Goal: Task Accomplishment & Management: Manage account settings

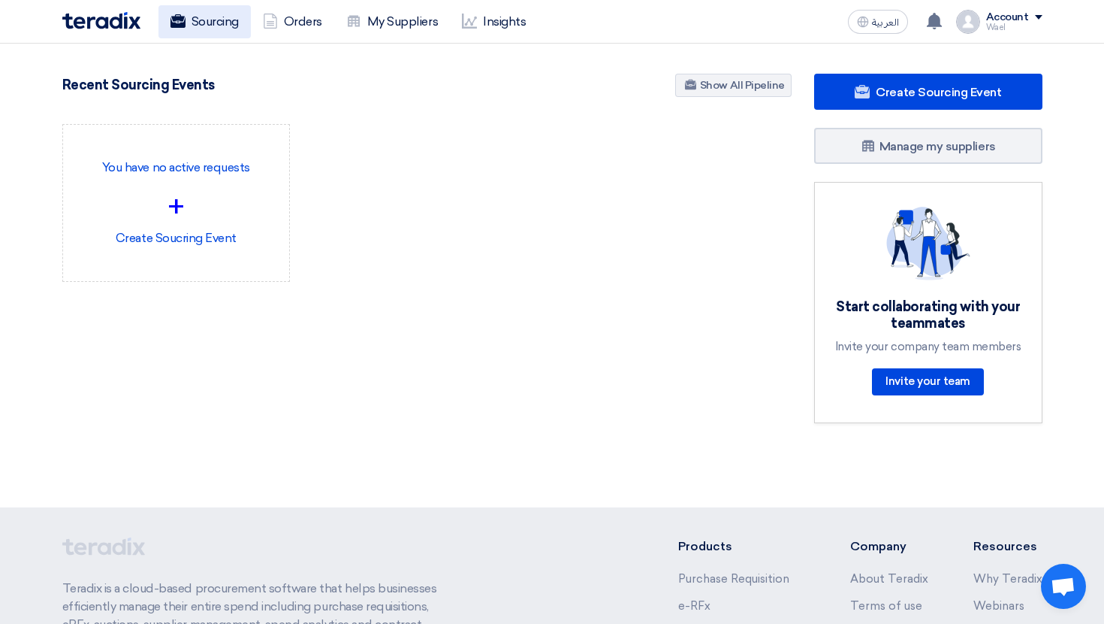
click at [215, 23] on link "Sourcing" at bounding box center [205, 21] width 92 height 33
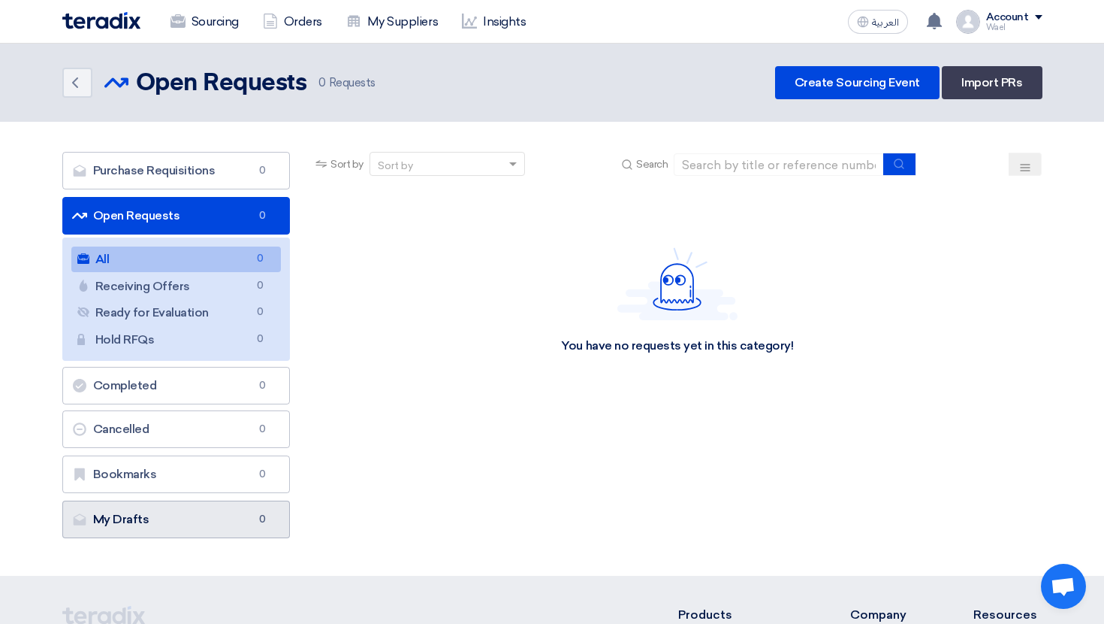
click at [264, 506] on link "My Drafts My Drafts 0" at bounding box center [176, 519] width 228 height 38
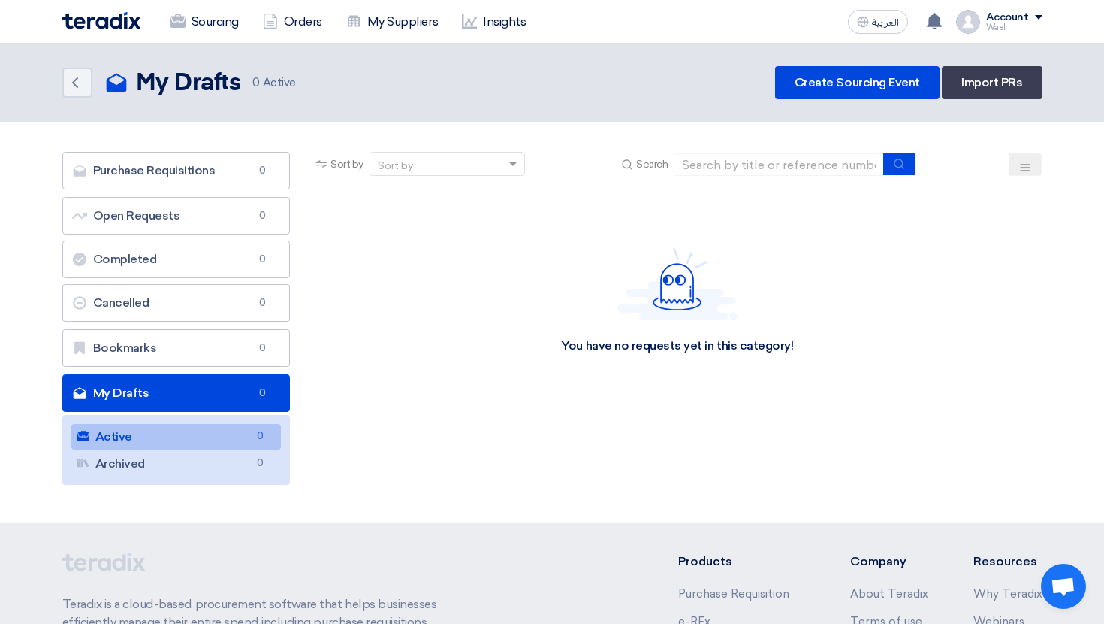
click at [1007, 28] on div "Wael" at bounding box center [1014, 27] width 56 height 8
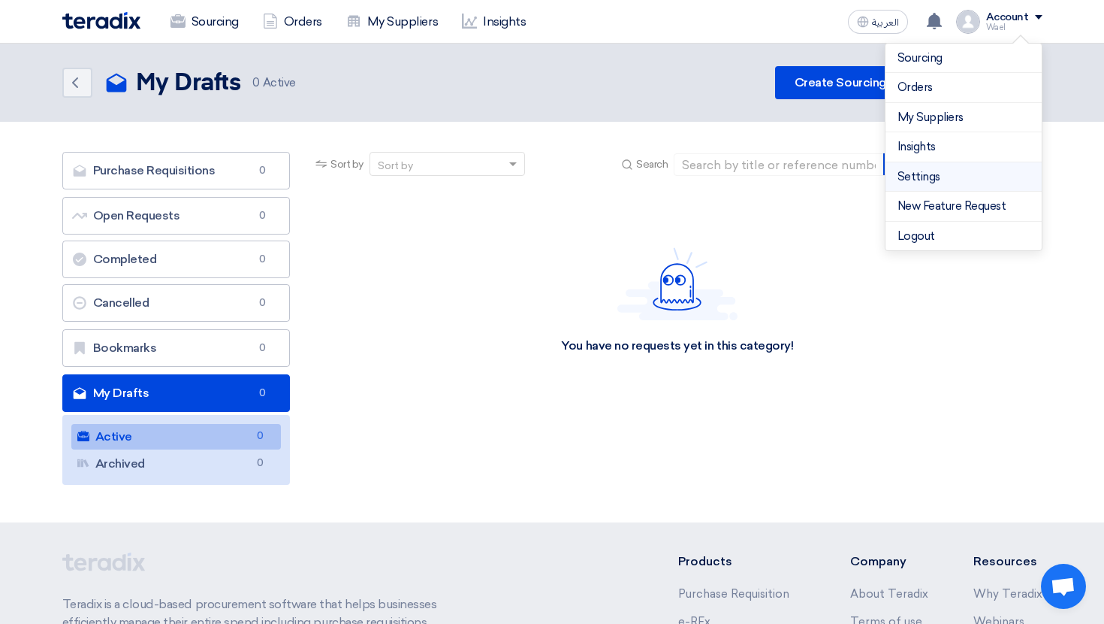
click at [940, 182] on link "Settings" at bounding box center [964, 176] width 132 height 17
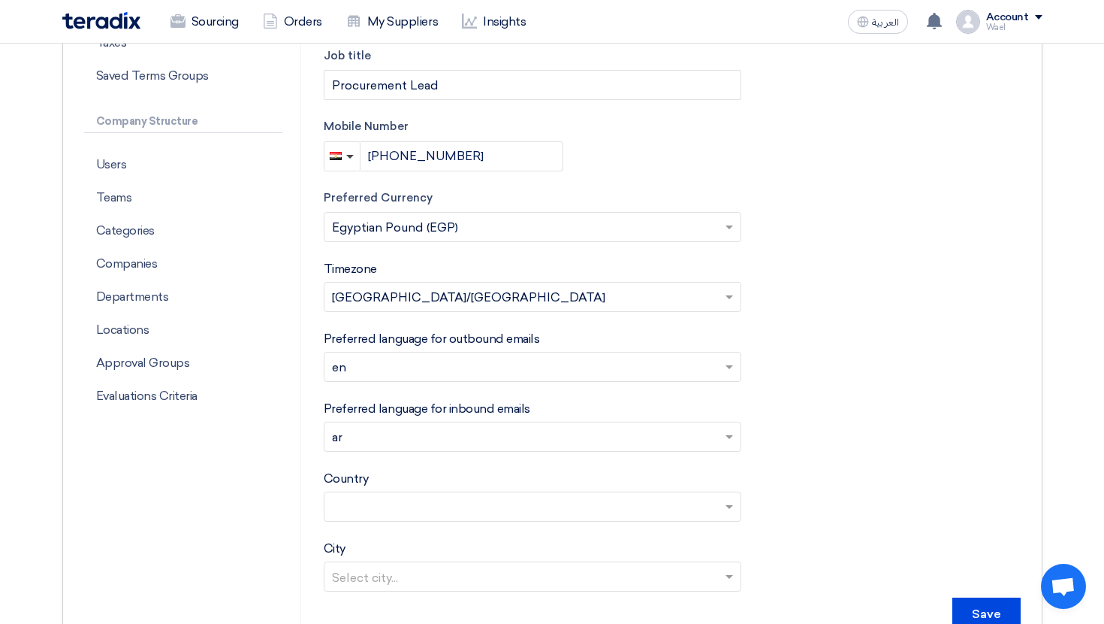
scroll to position [411, 0]
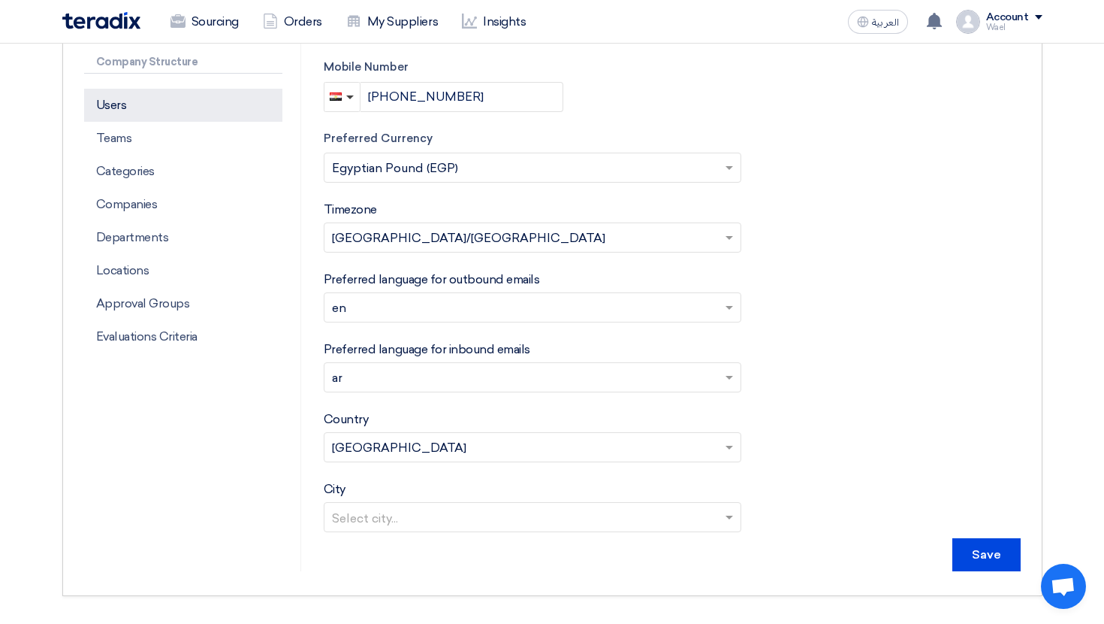
click at [186, 113] on p "Users" at bounding box center [183, 105] width 198 height 33
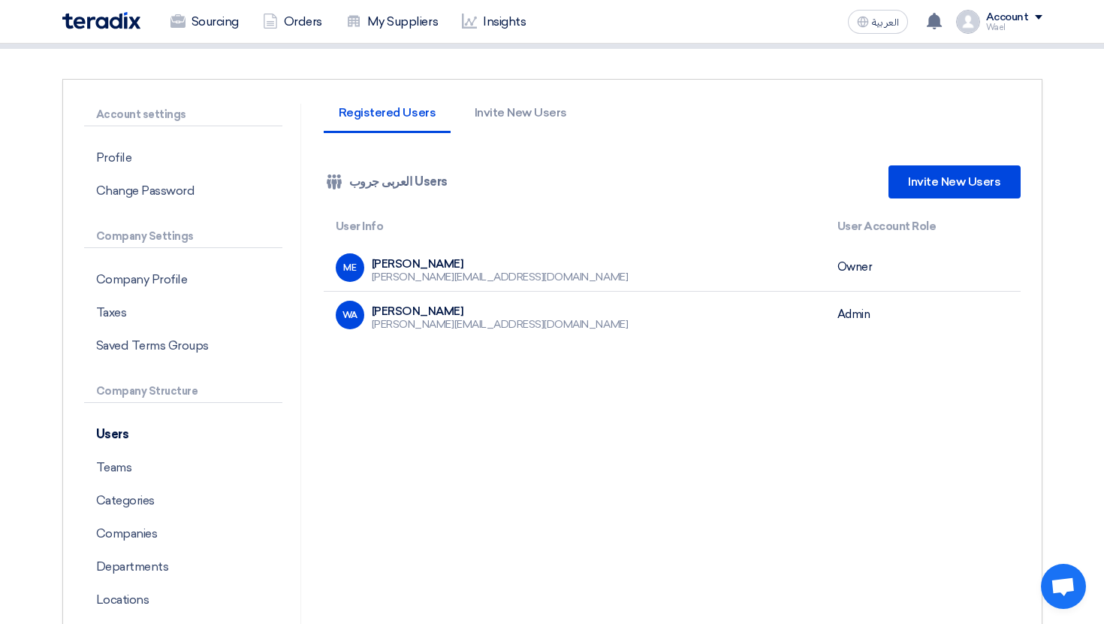
scroll to position [84, 0]
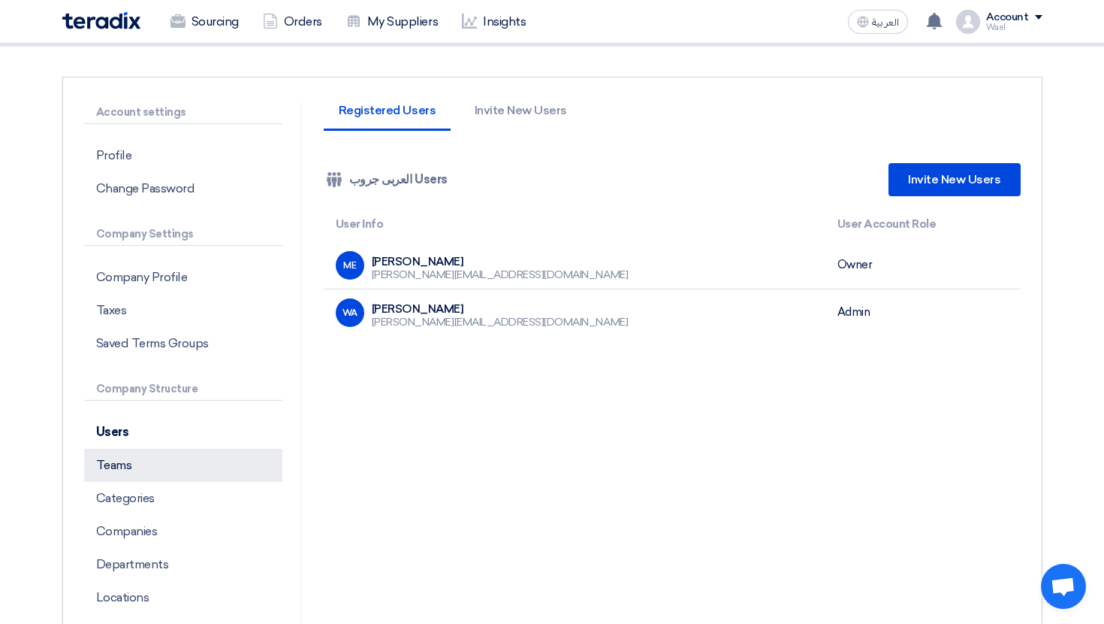
click at [189, 467] on p "Teams" at bounding box center [183, 464] width 198 height 33
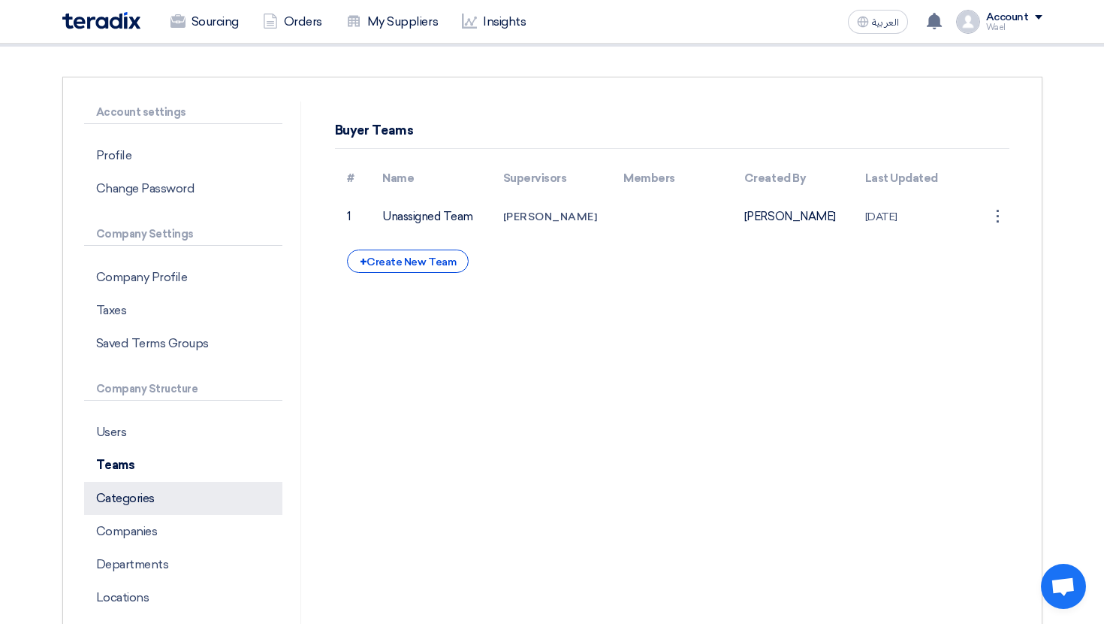
click at [166, 507] on p "Categories" at bounding box center [183, 498] width 198 height 33
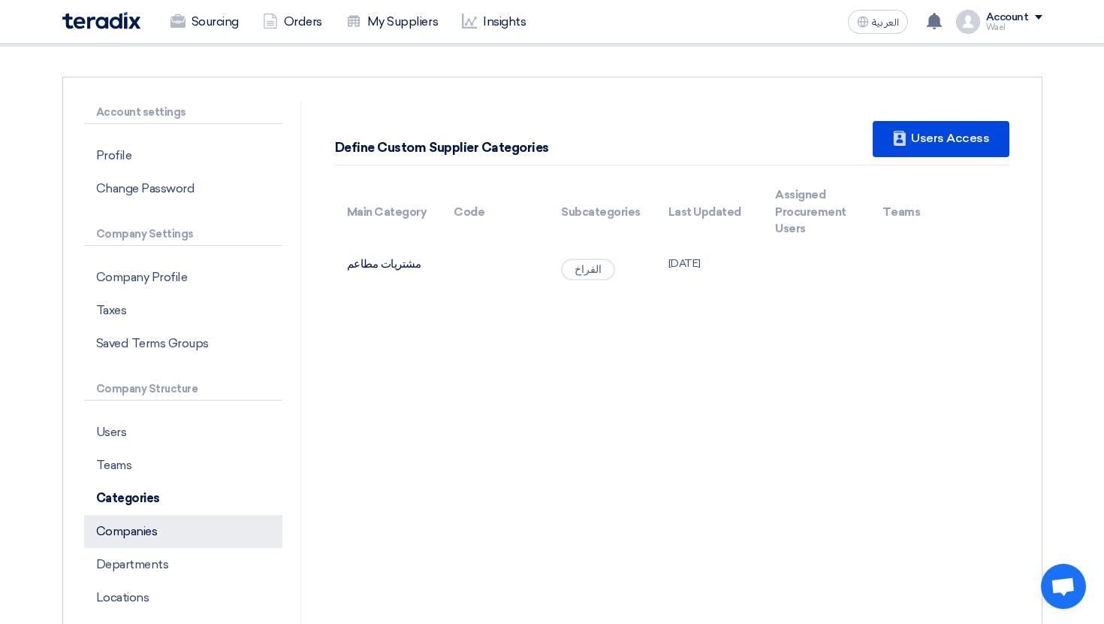
click at [191, 525] on p "Companies" at bounding box center [183, 531] width 198 height 33
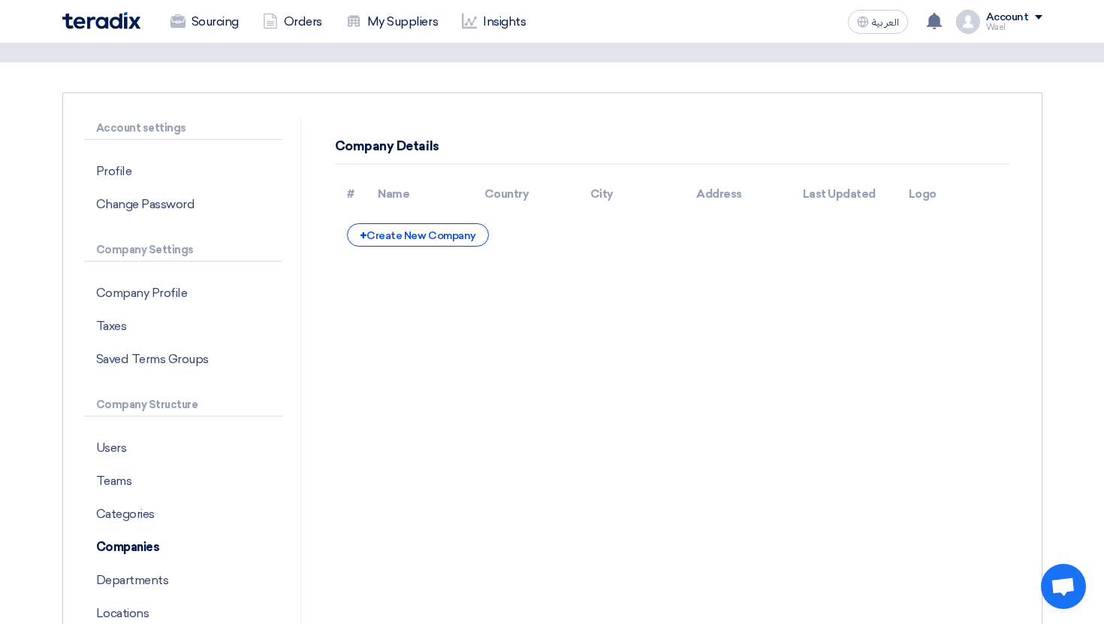
scroll to position [233, 0]
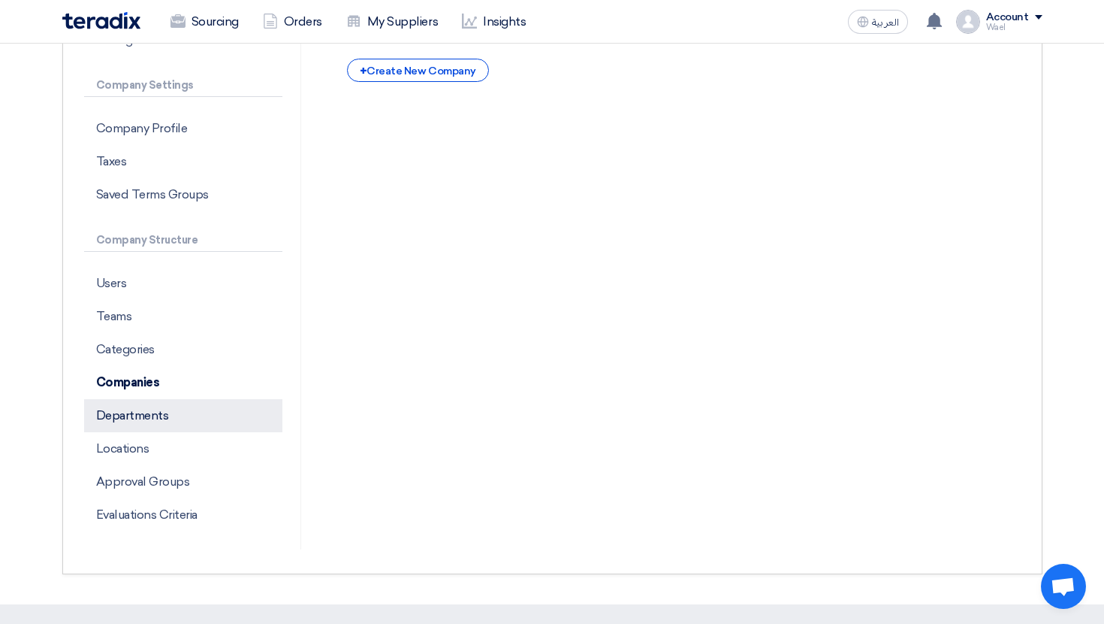
click at [172, 420] on p "Departments" at bounding box center [183, 415] width 198 height 33
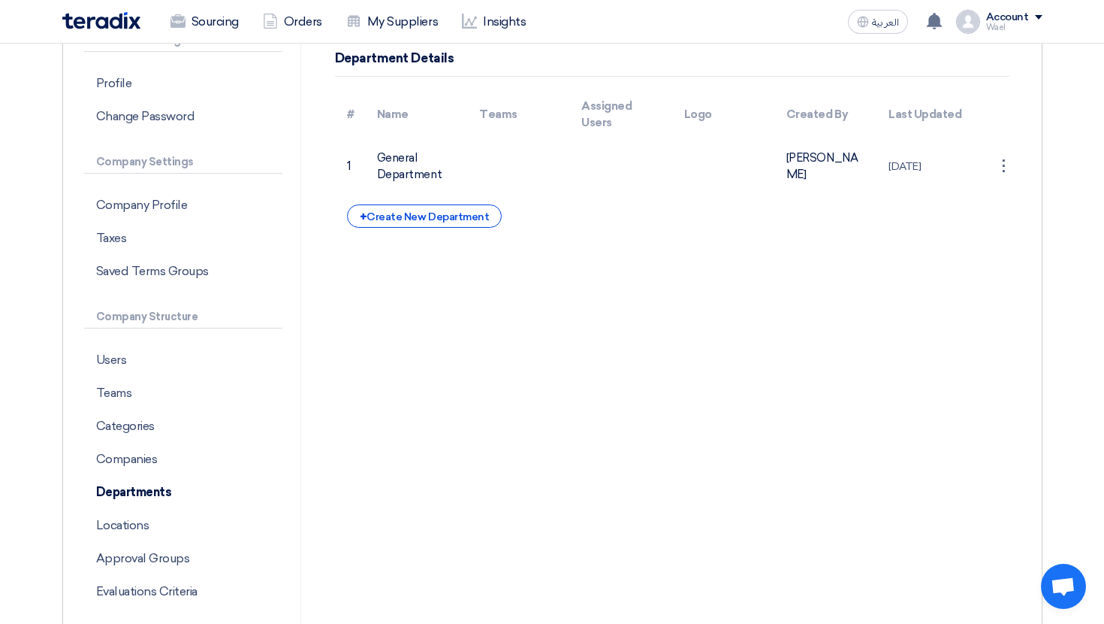
scroll to position [162, 0]
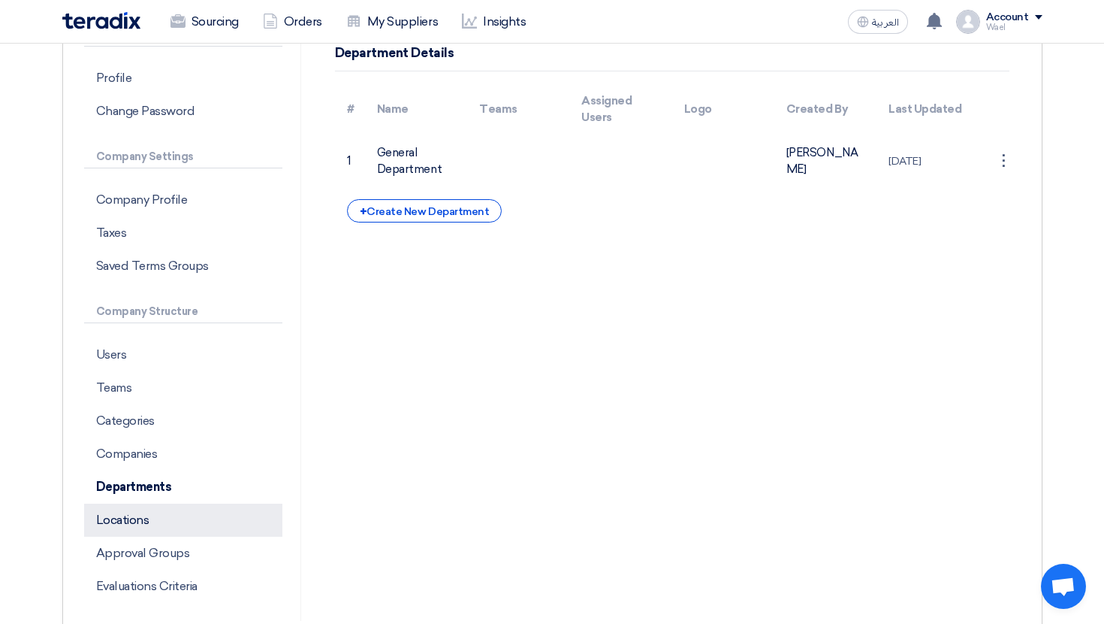
click at [185, 516] on p "Locations" at bounding box center [183, 519] width 198 height 33
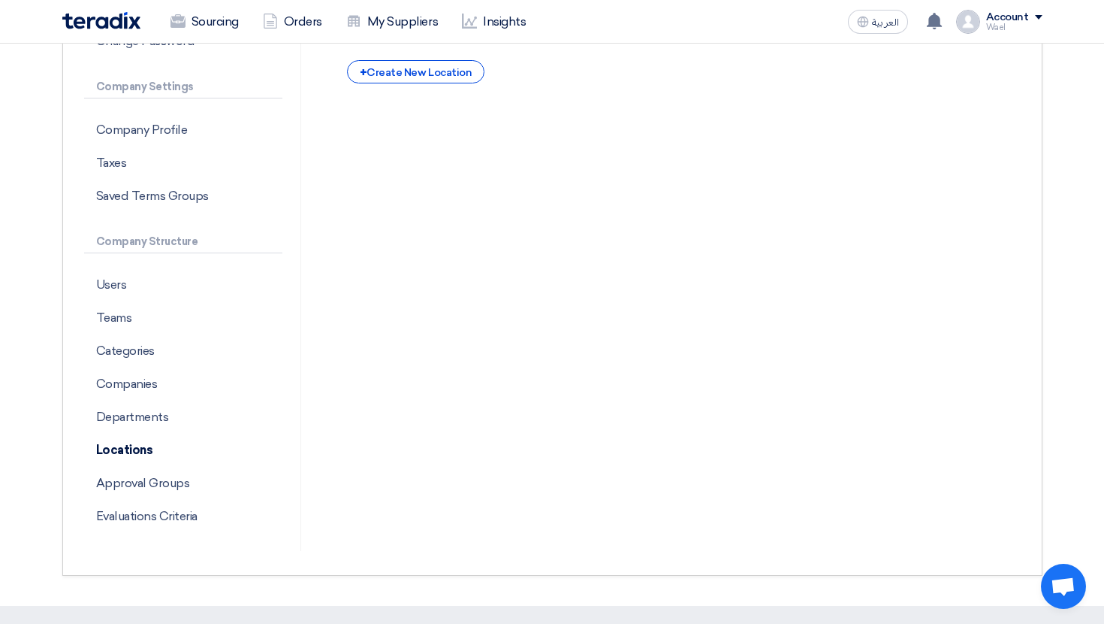
scroll to position [255, 0]
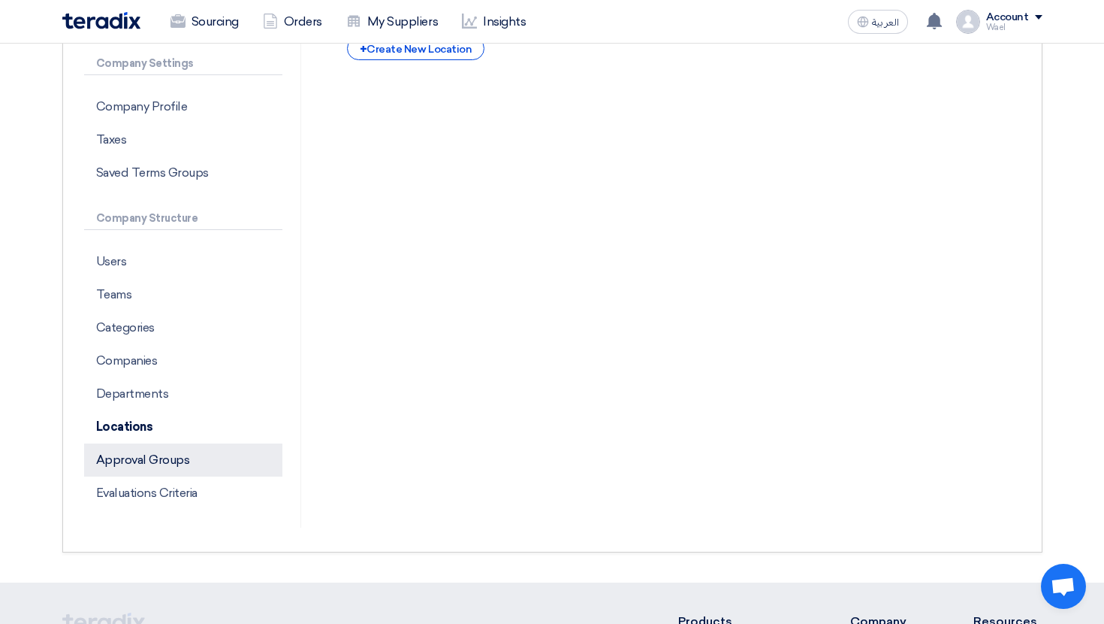
click at [158, 461] on p "Approval Groups" at bounding box center [183, 459] width 198 height 33
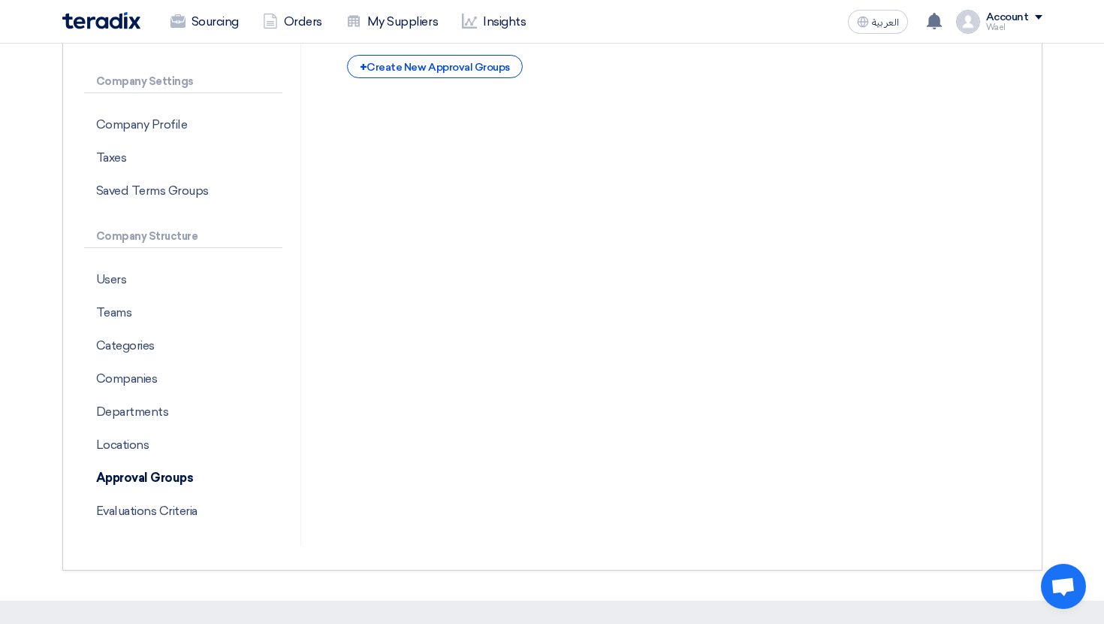
scroll to position [256, 0]
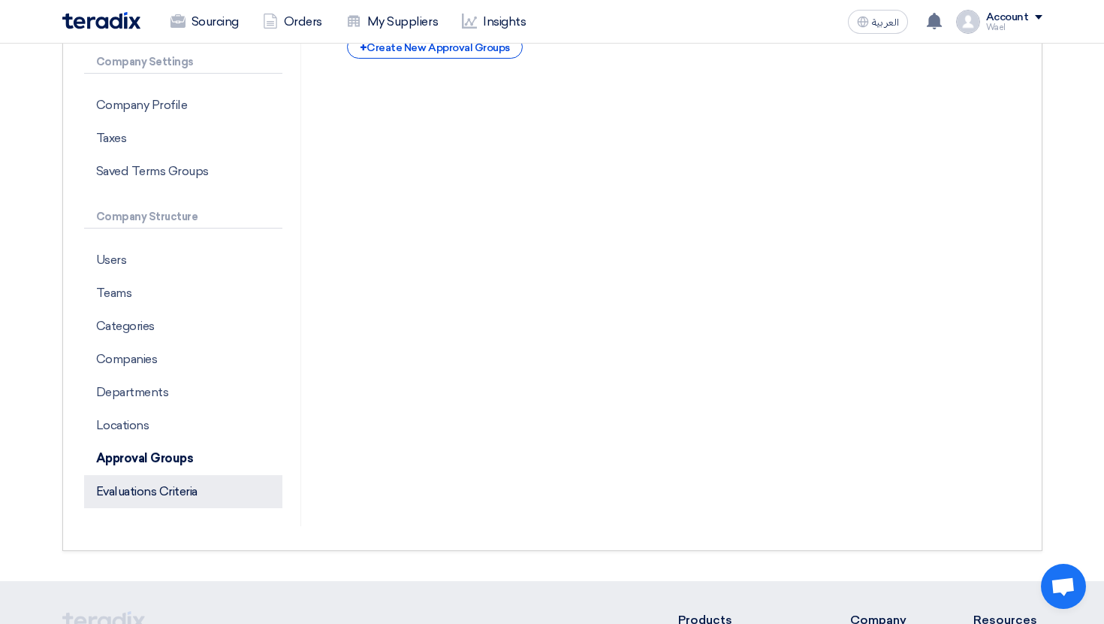
click at [168, 485] on p "Evaluations Criteria" at bounding box center [183, 491] width 198 height 33
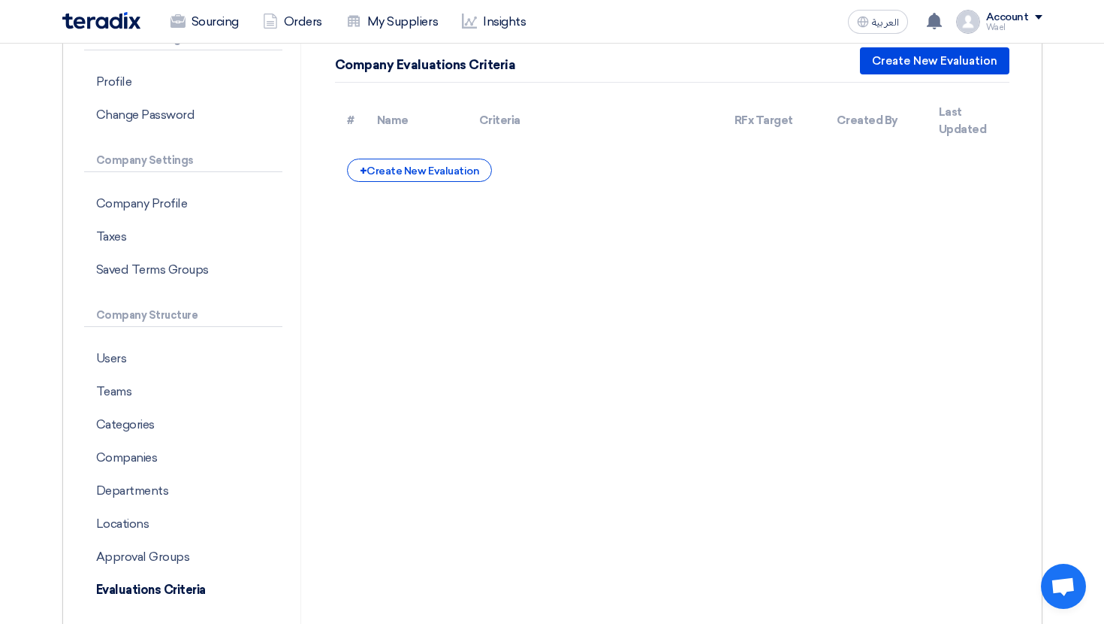
scroll to position [153, 0]
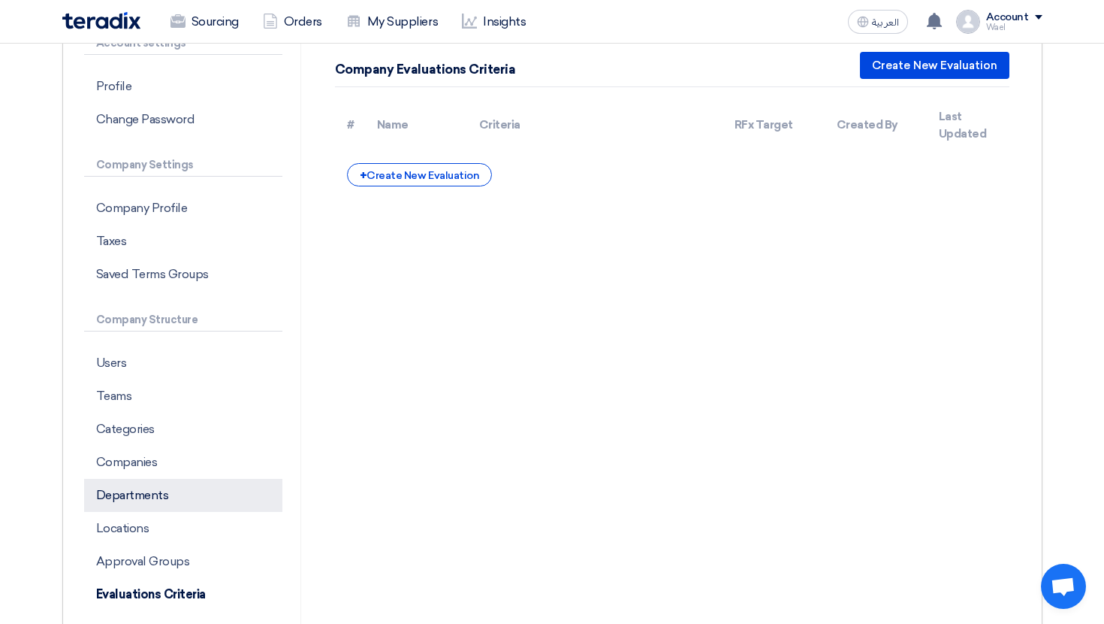
click at [180, 506] on p "Departments" at bounding box center [183, 495] width 198 height 33
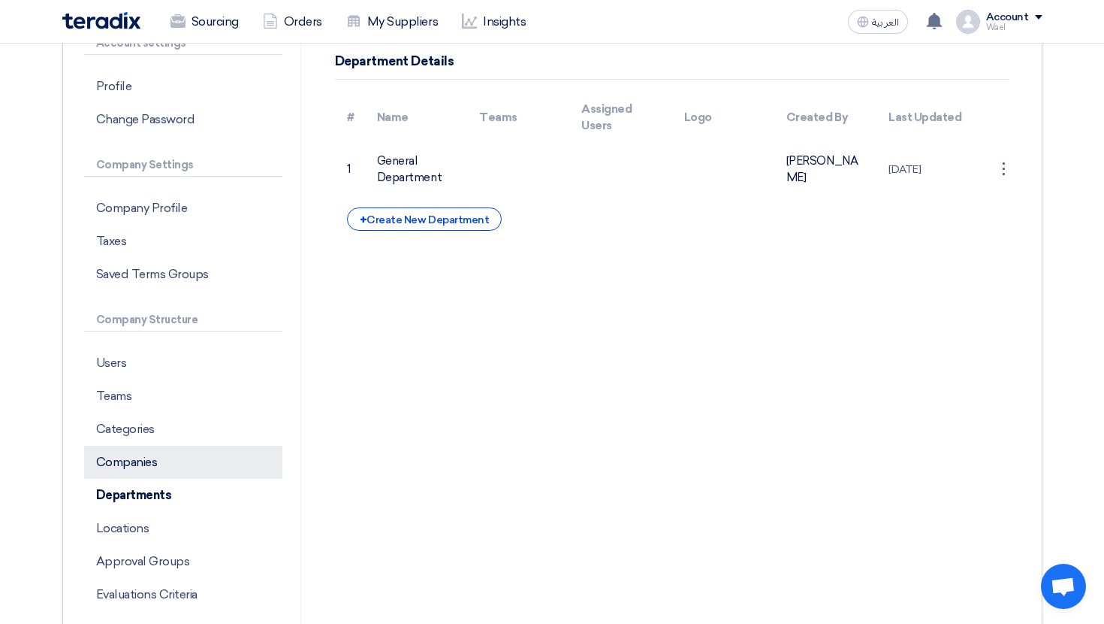
click at [184, 464] on p "Companies" at bounding box center [183, 461] width 198 height 33
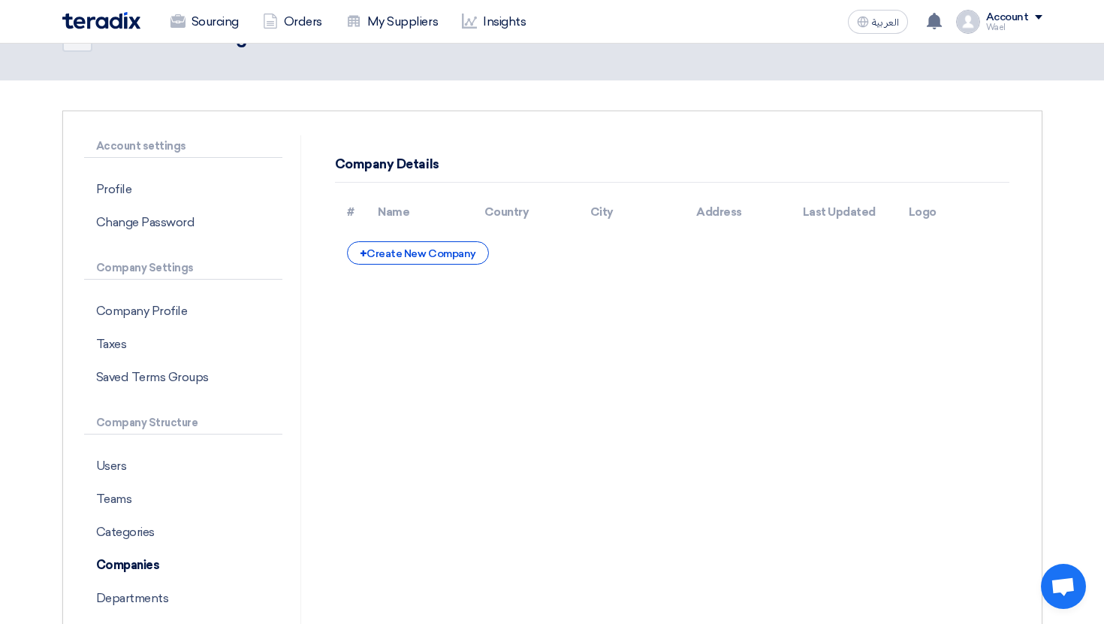
scroll to position [46, 0]
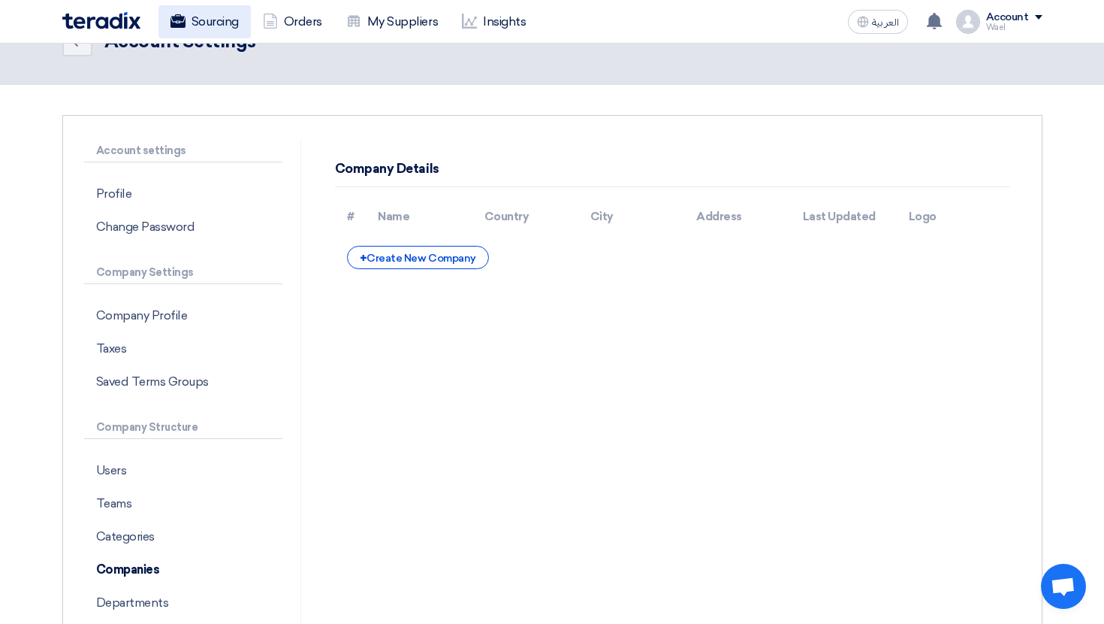
click at [231, 29] on link "Sourcing" at bounding box center [205, 21] width 92 height 33
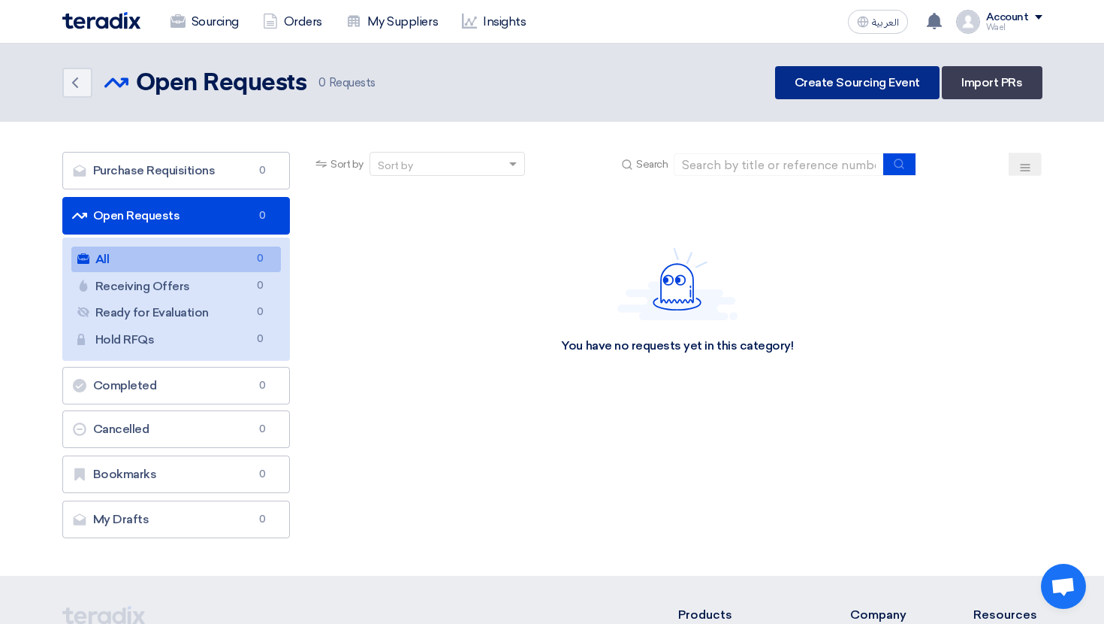
click at [884, 90] on link "Create Sourcing Event" at bounding box center [857, 82] width 165 height 33
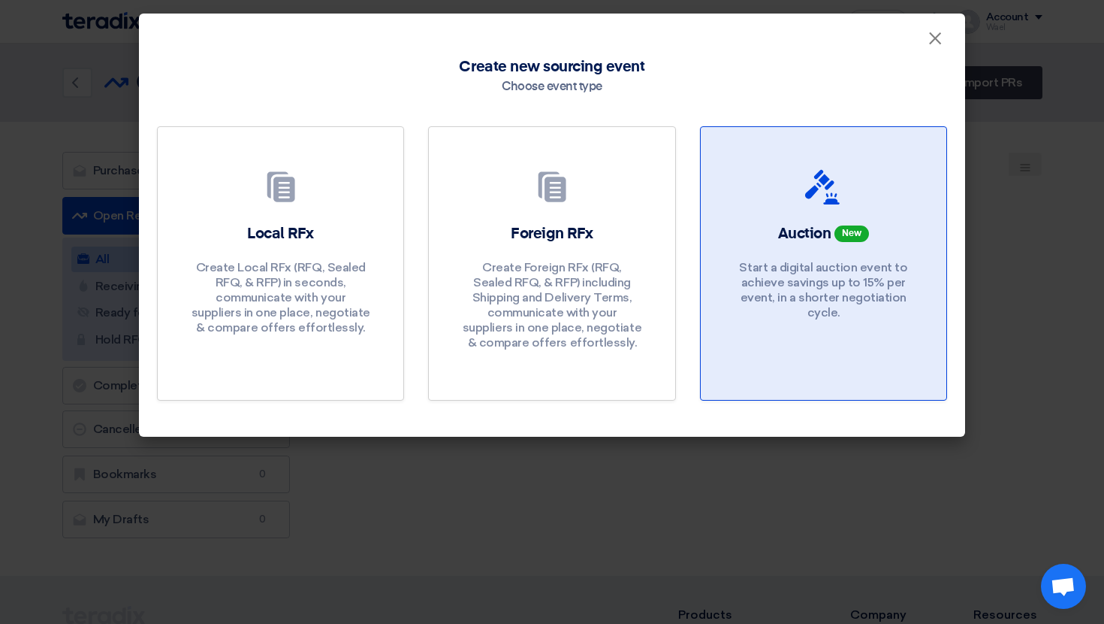
click at [844, 220] on link "Auction New Start a digital auction event to achieve savings up to 15% per even…" at bounding box center [823, 263] width 247 height 274
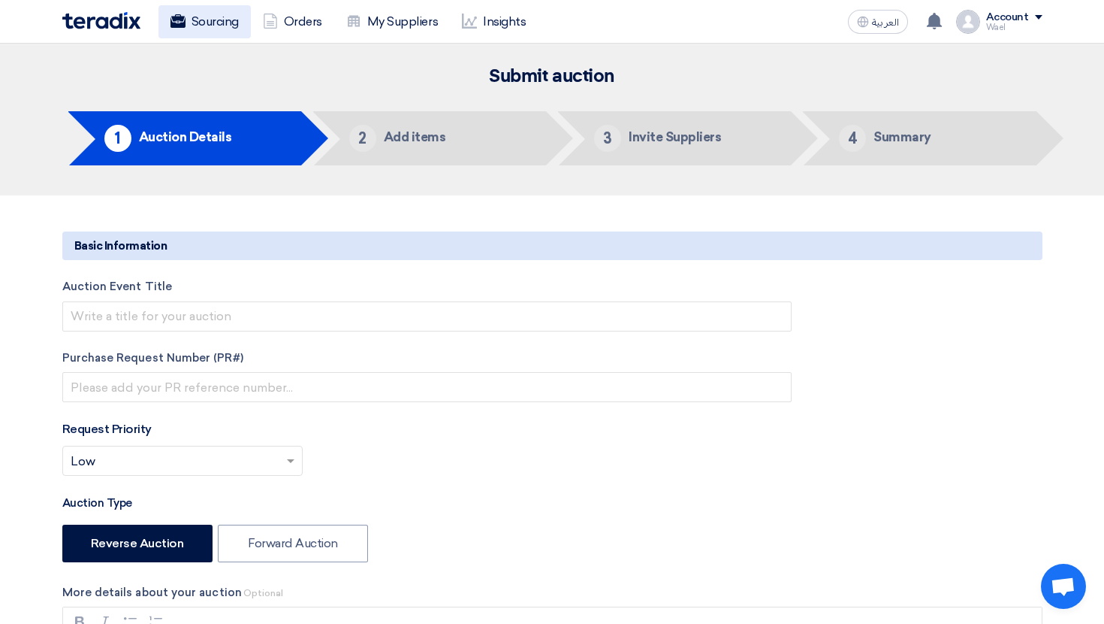
click at [195, 14] on link "Sourcing" at bounding box center [205, 21] width 92 height 33
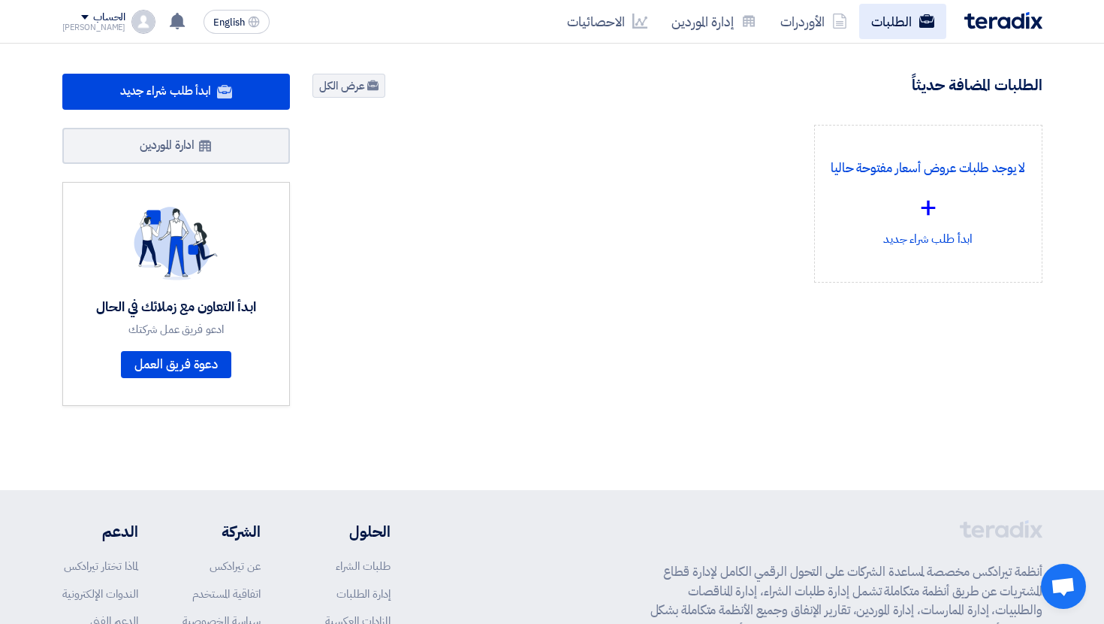
click at [922, 6] on link "الطلبات" at bounding box center [902, 21] width 87 height 35
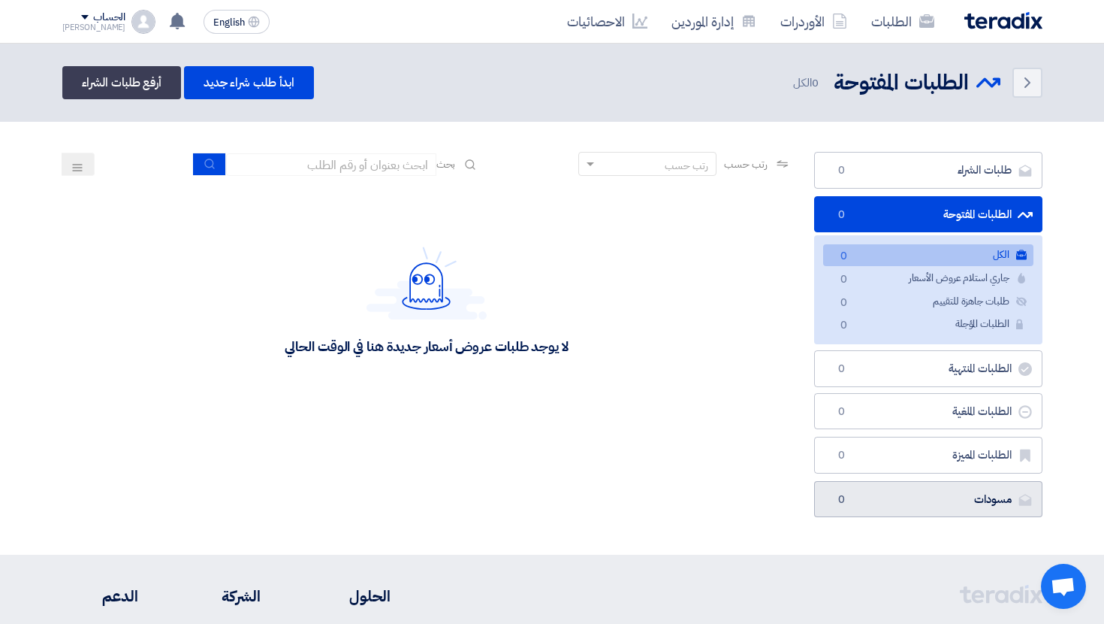
click at [898, 507] on link "مسودات مسودات 0" at bounding box center [928, 499] width 228 height 37
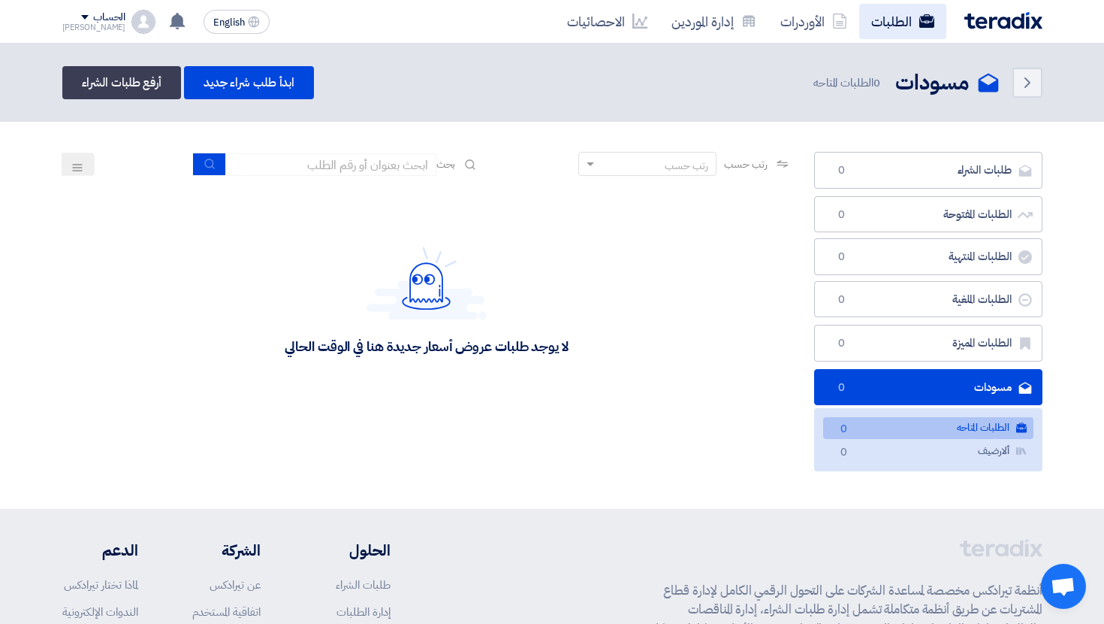
click at [902, 20] on link "الطلبات" at bounding box center [902, 21] width 87 height 35
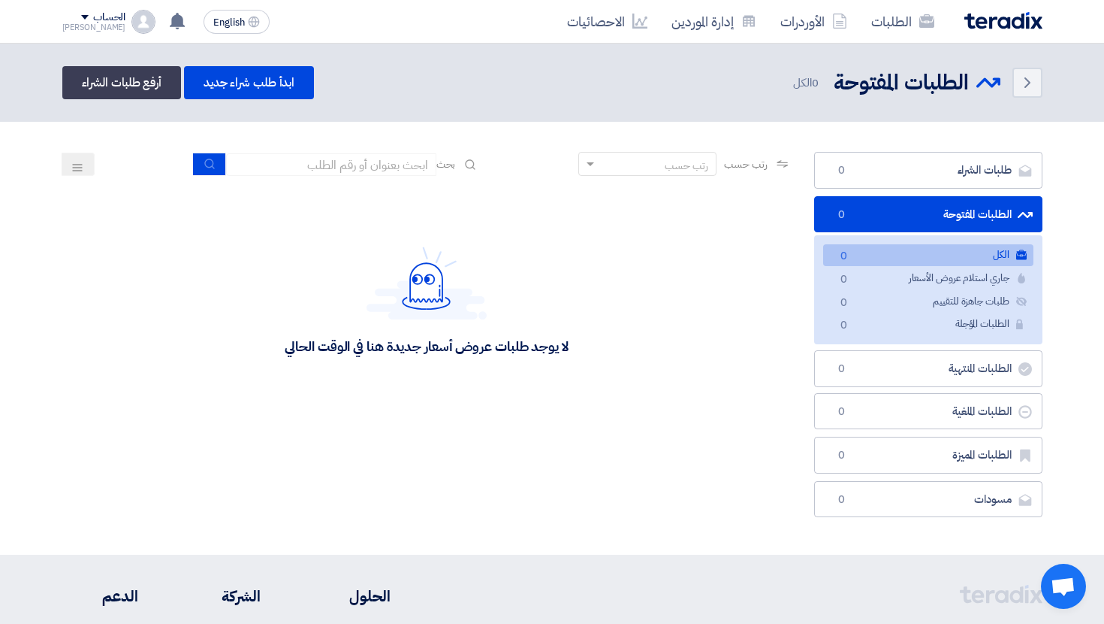
click at [107, 29] on div "الحساب Mohamed الطلبات الأوردرات إدارة الموردين الاحصائيات الإعدادات اقتراح خاص…" at bounding box center [109, 22] width 94 height 24
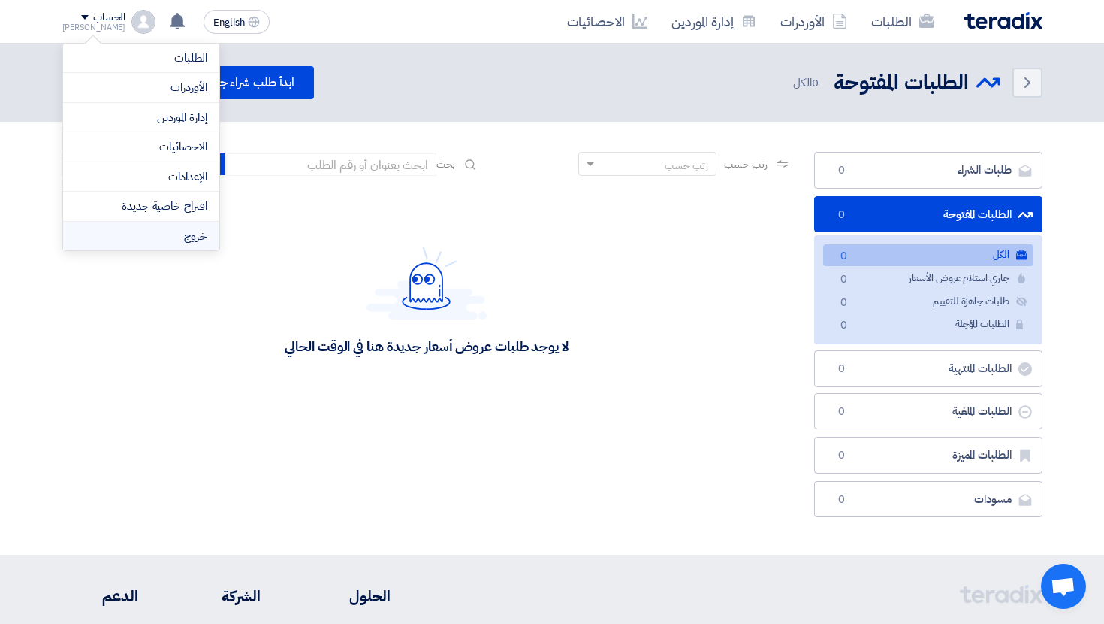
click at [187, 234] on li "خروج" at bounding box center [141, 236] width 156 height 29
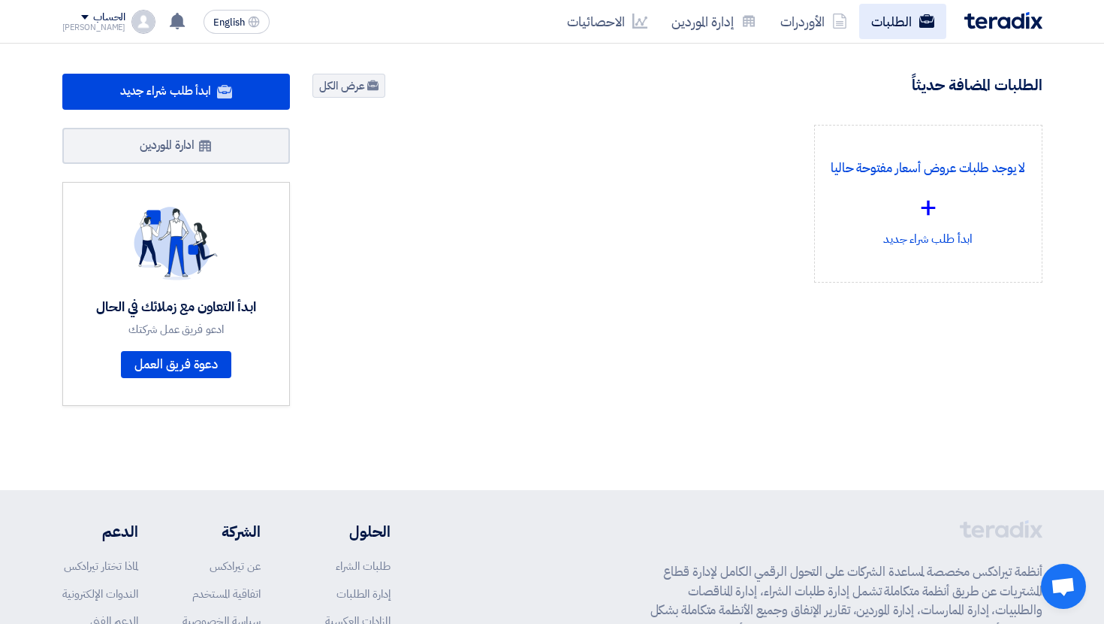
click at [889, 12] on link "الطلبات" at bounding box center [902, 21] width 87 height 35
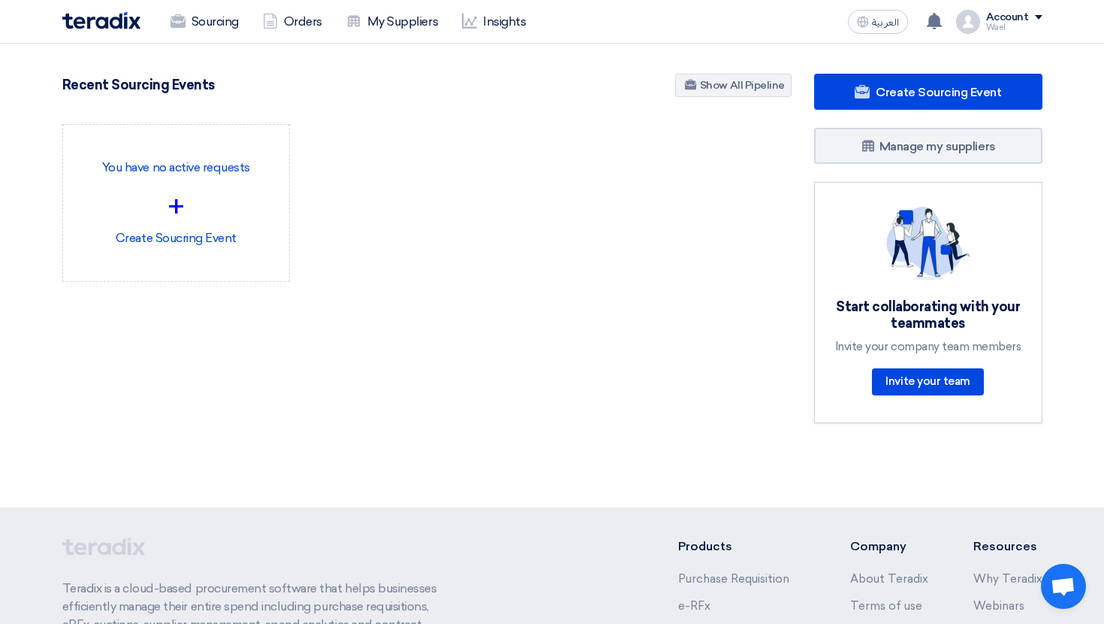
click at [1003, 11] on div "Account" at bounding box center [1007, 17] width 43 height 13
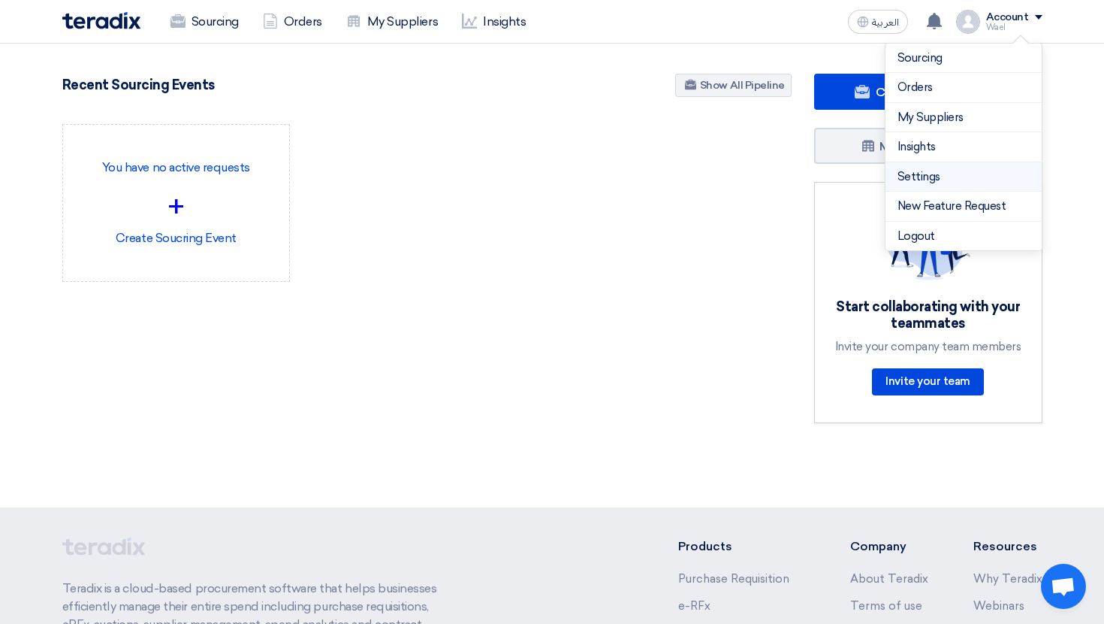
click at [961, 184] on link "Settings" at bounding box center [964, 176] width 132 height 17
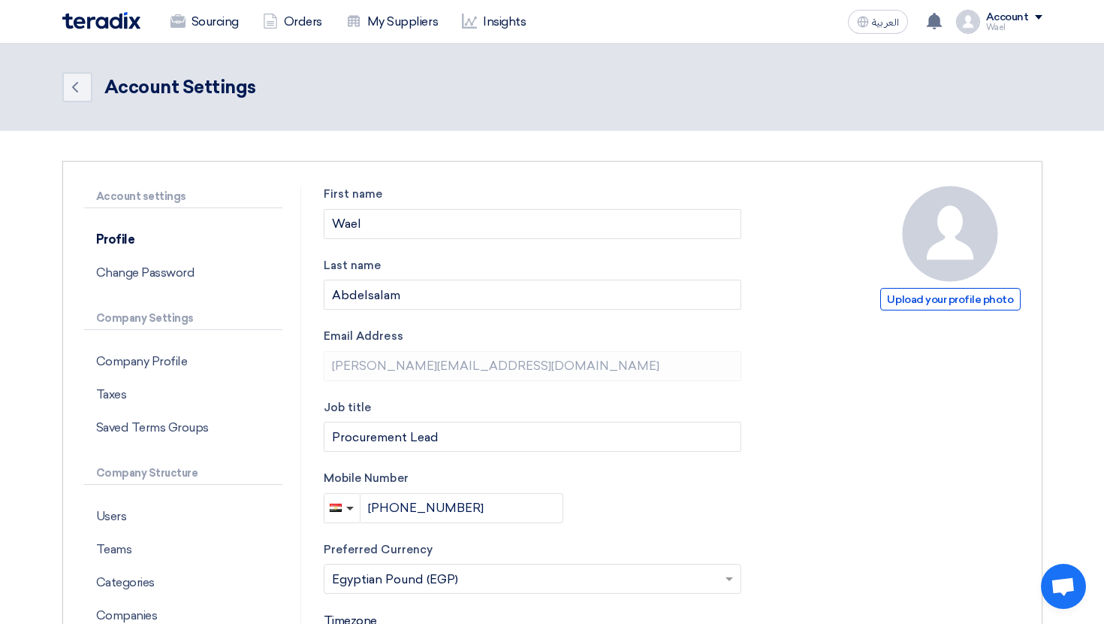
click at [961, 184] on div "Account settings Profile Change Password Company Settings Company Profile Taxes…" at bounding box center [552, 584] width 980 height 846
click at [201, 35] on link "Sourcing" at bounding box center [205, 21] width 92 height 33
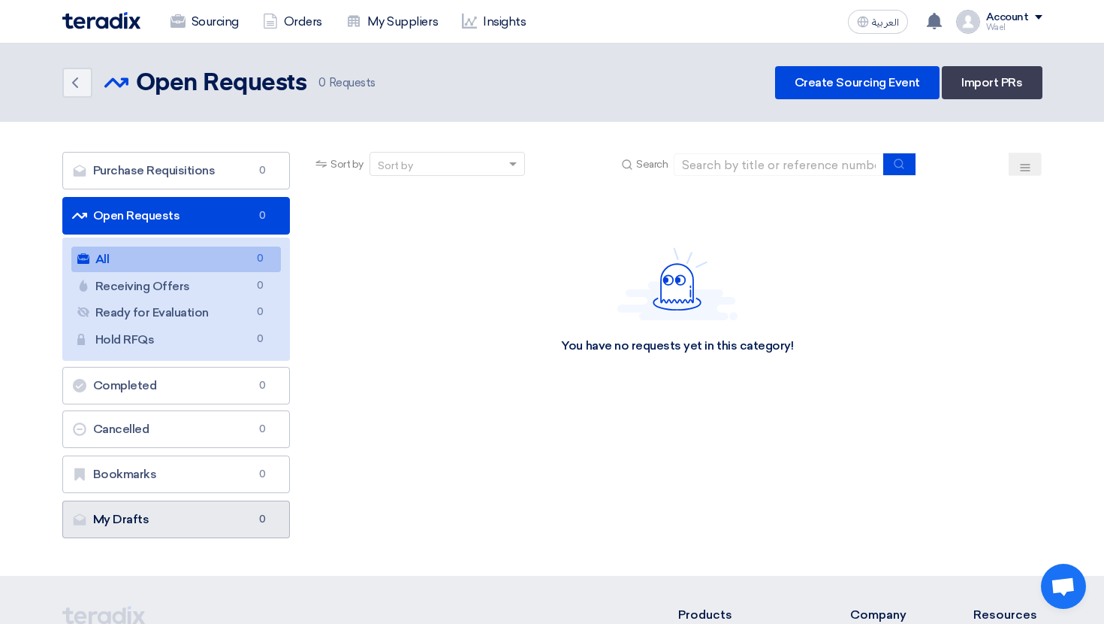
click at [258, 518] on span "0" at bounding box center [262, 519] width 18 height 15
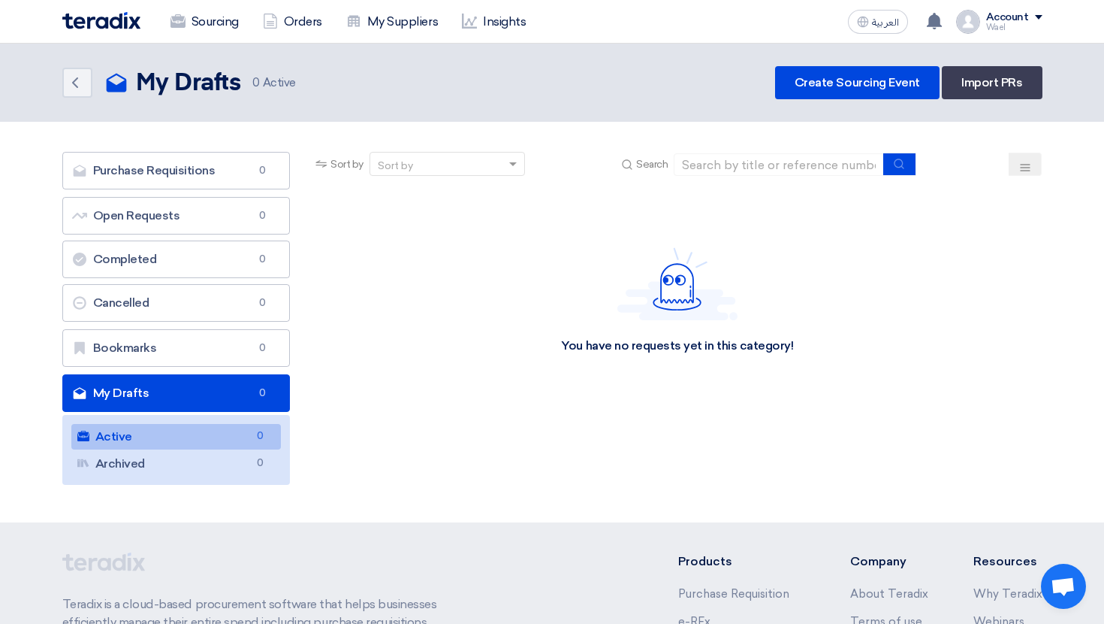
click at [101, 28] on img at bounding box center [101, 20] width 78 height 17
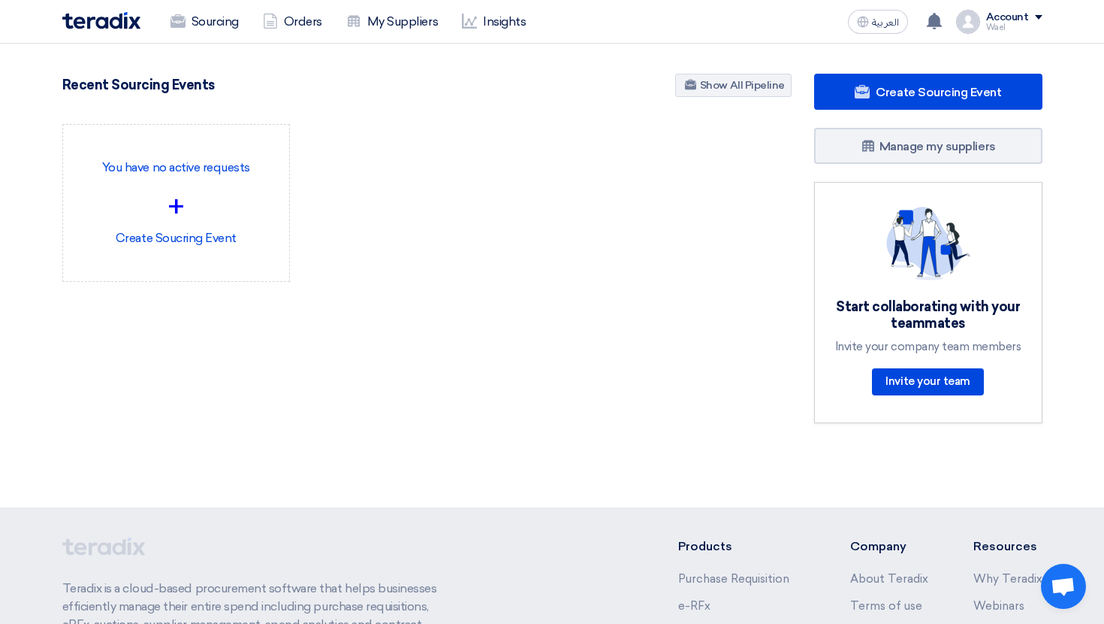
click at [996, 11] on div "Account" at bounding box center [1007, 17] width 43 height 13
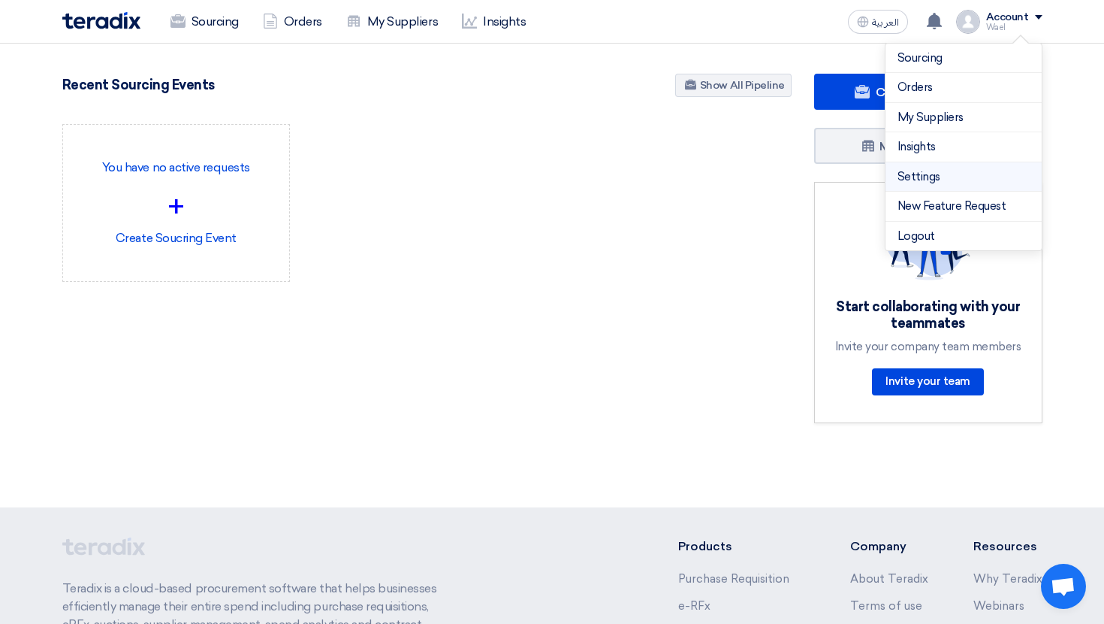
click at [935, 180] on link "Settings" at bounding box center [964, 176] width 132 height 17
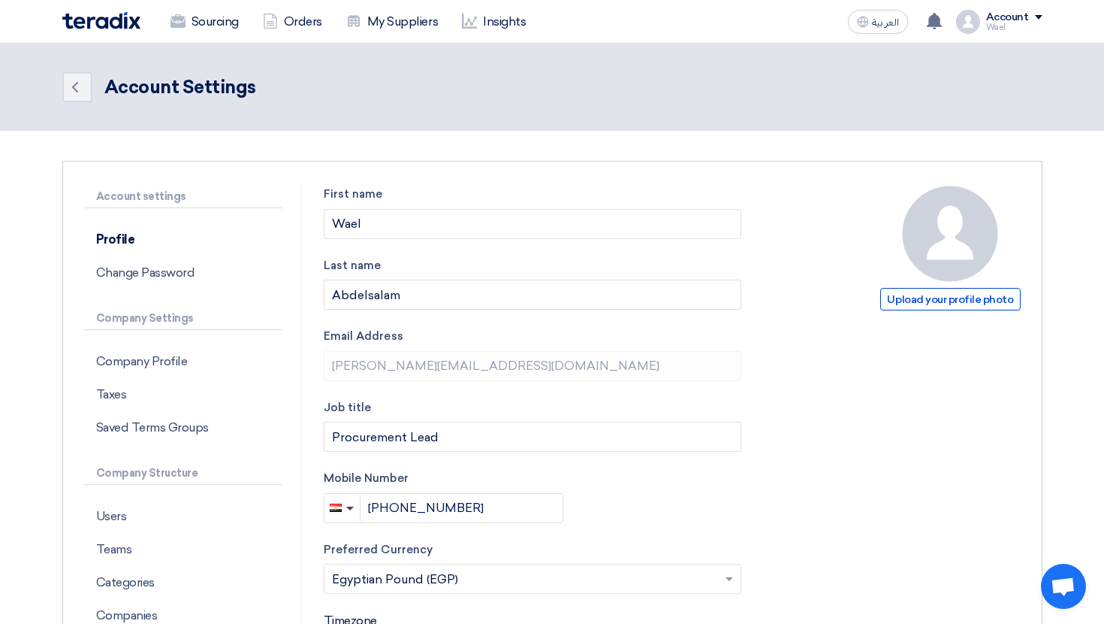
click at [117, 21] on img at bounding box center [101, 20] width 78 height 17
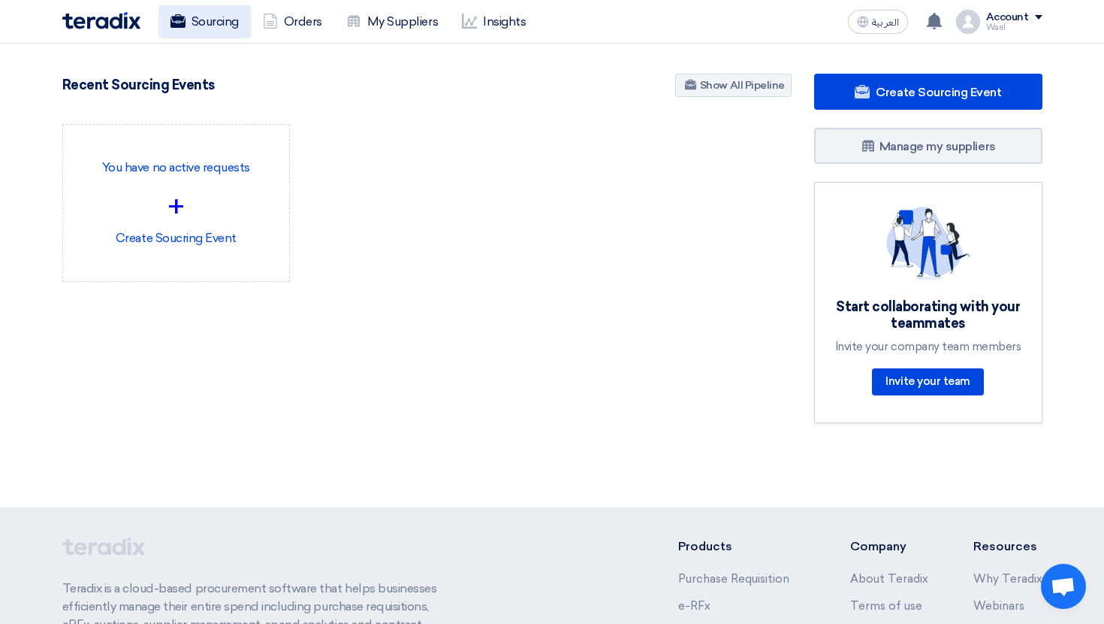
click at [211, 21] on link "Sourcing" at bounding box center [205, 21] width 92 height 33
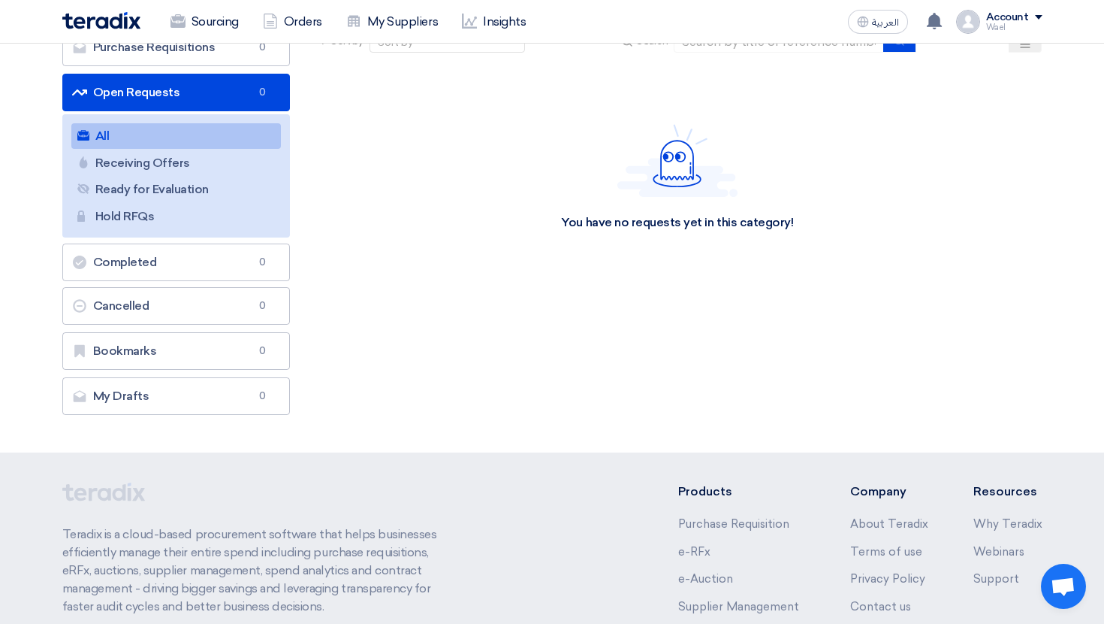
scroll to position [258, 0]
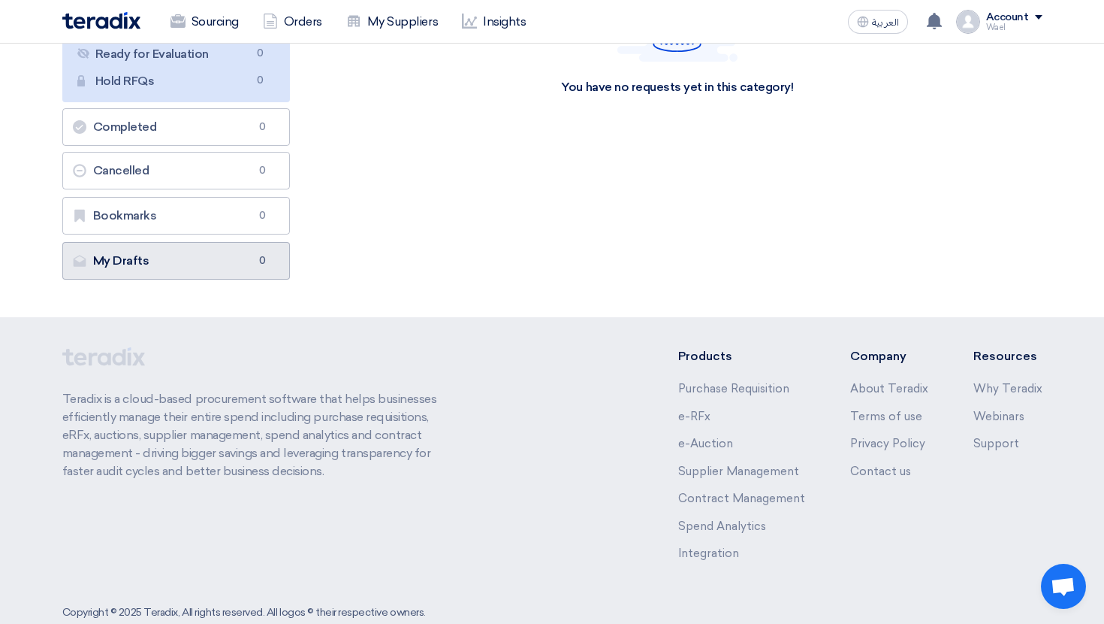
click at [270, 259] on span "0" at bounding box center [262, 260] width 18 height 15
